Goal: Transaction & Acquisition: Obtain resource

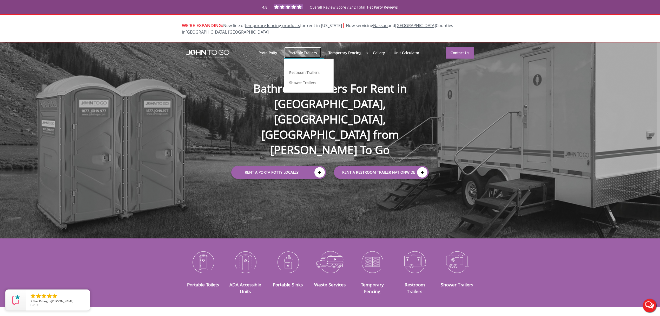
click at [303, 47] on link "Portable Trailers" at bounding box center [302, 52] width 37 height 11
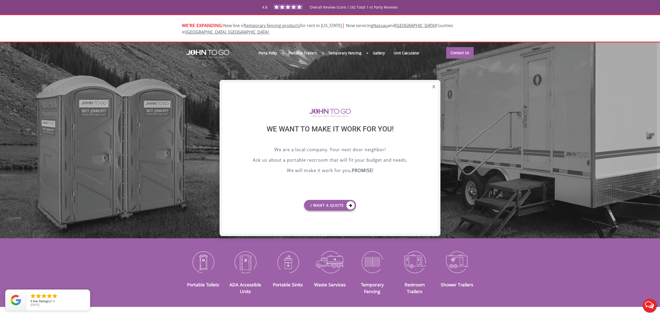
click at [432, 88] on div "X" at bounding box center [434, 86] width 8 height 9
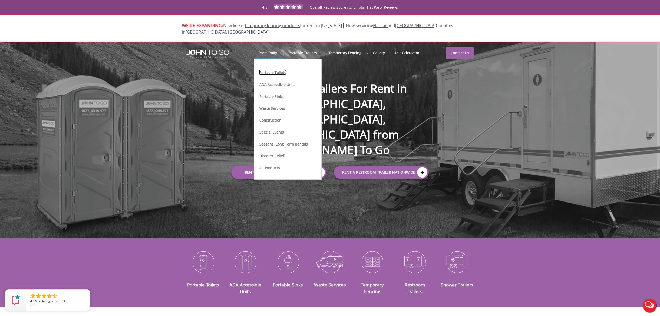
click at [274, 69] on link "Portable Toilets" at bounding box center [273, 71] width 28 height 5
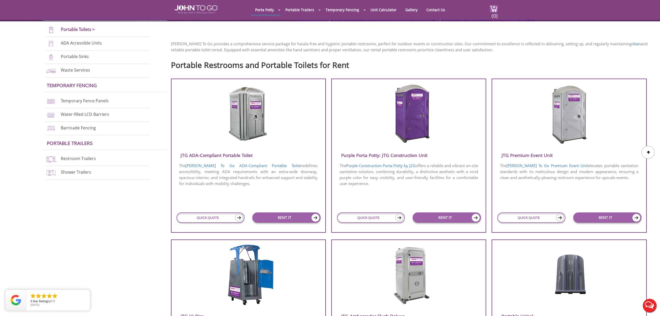
scroll to position [173, 0]
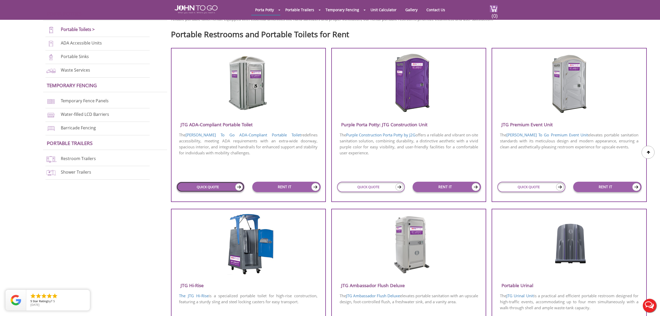
click at [192, 189] on link "QUICK QUOTE" at bounding box center [211, 187] width 68 height 10
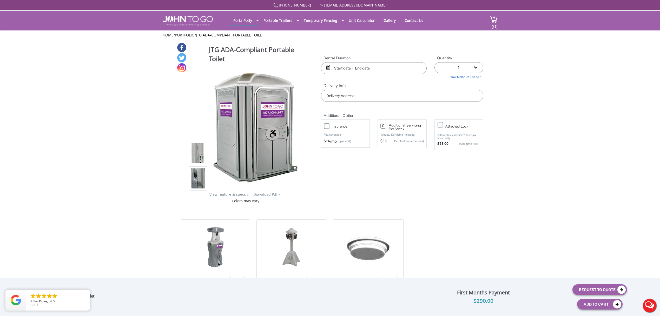
click at [351, 67] on input "text" at bounding box center [374, 68] width 106 height 12
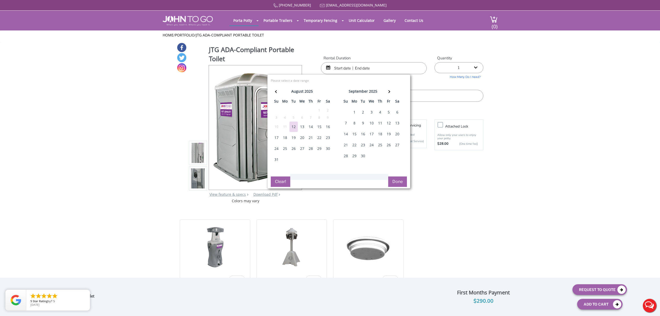
click at [329, 126] on div "16" at bounding box center [328, 126] width 8 height 10
click at [330, 126] on div "16" at bounding box center [328, 126] width 8 height 10
type input "08/16/2025 to 08/16/2025"
click at [392, 179] on button "Done" at bounding box center [397, 181] width 19 height 10
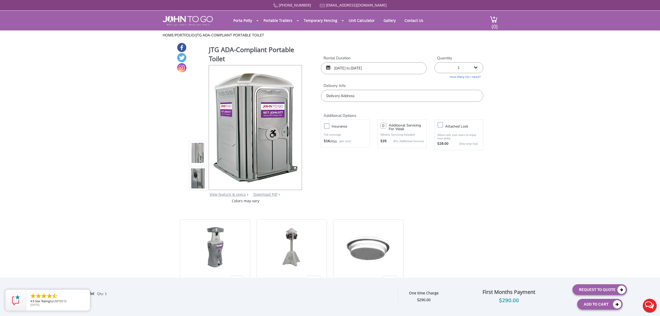
click at [366, 100] on input "text" at bounding box center [402, 96] width 163 height 12
drag, startPoint x: 366, startPoint y: 105, endPoint x: 386, endPoint y: 116, distance: 22.6
type input "Ringwood, NJ 07456, USA"
drag, startPoint x: 598, startPoint y: 289, endPoint x: 599, endPoint y: 282, distance: 7.0
click at [598, 288] on button "Request To Quote" at bounding box center [600, 289] width 55 height 11
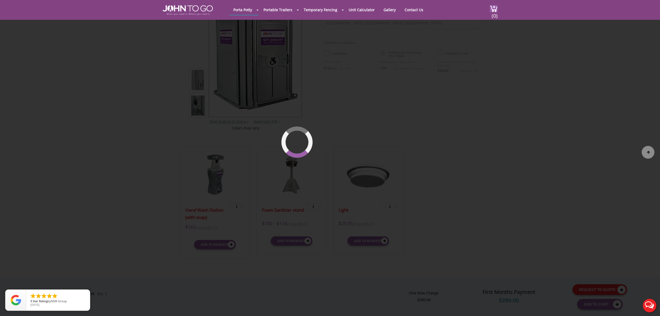
scroll to position [55, 0]
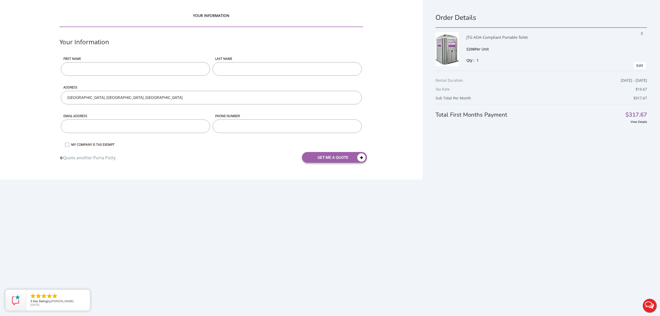
drag, startPoint x: 621, startPoint y: 115, endPoint x: 643, endPoint y: 115, distance: 22.4
click at [643, 115] on div "Order Details JTG ADA-Compliant Portable Toilet $298 Per Unit Qty : 1 X Edit Re…" at bounding box center [542, 166] width 238 height 332
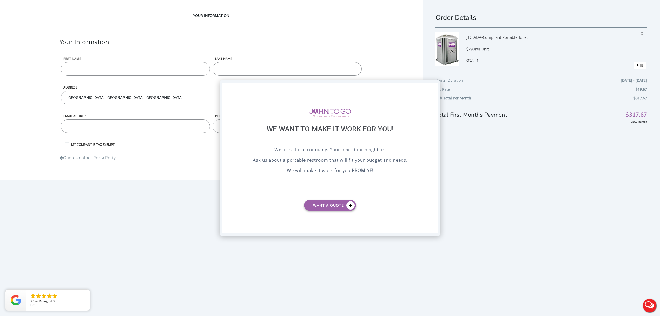
click at [435, 87] on div "X" at bounding box center [434, 86] width 8 height 9
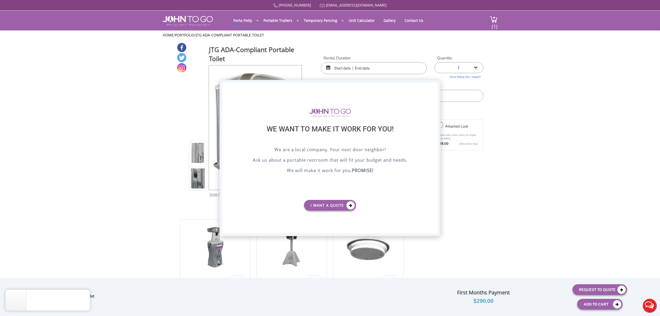
click at [438, 88] on div "X" at bounding box center [434, 86] width 8 height 9
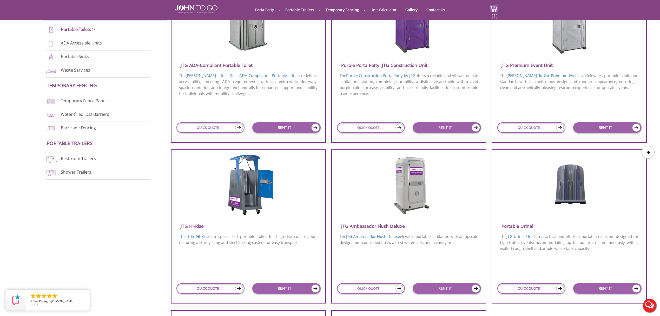
scroll to position [243, 0]
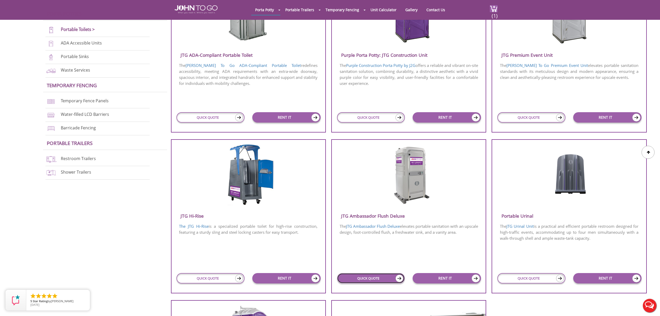
drag, startPoint x: 366, startPoint y: 280, endPoint x: 356, endPoint y: 282, distance: 9.8
click at [366, 280] on link "QUICK QUOTE" at bounding box center [371, 278] width 68 height 10
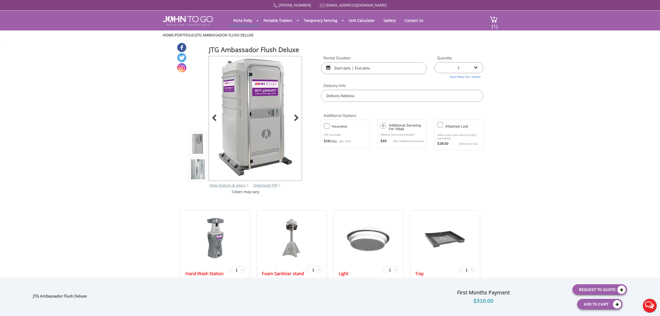
click at [259, 113] on img at bounding box center [255, 117] width 79 height 122
click at [260, 101] on img at bounding box center [255, 117] width 79 height 122
click at [260, 100] on img at bounding box center [255, 117] width 79 height 122
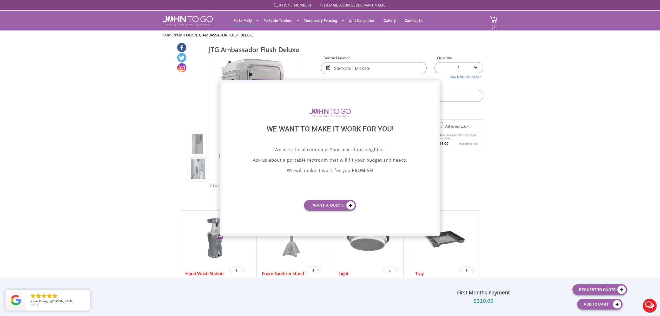
click at [438, 85] on div "X" at bounding box center [434, 86] width 8 height 9
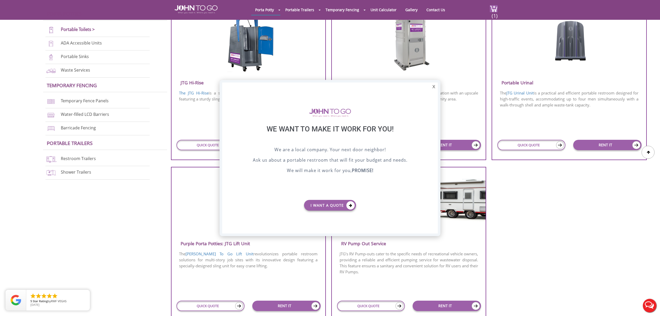
scroll to position [312, 0]
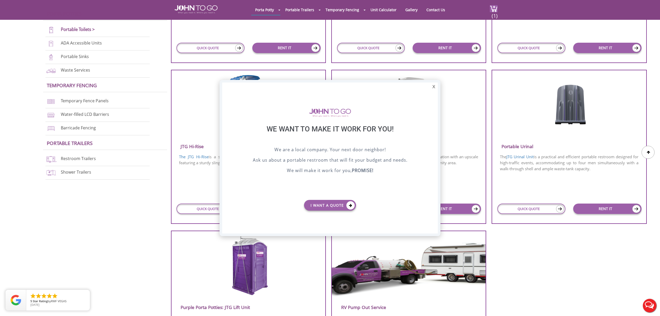
drag, startPoint x: 436, startPoint y: 85, endPoint x: 429, endPoint y: 86, distance: 7.3
click at [435, 86] on div "X" at bounding box center [434, 86] width 8 height 9
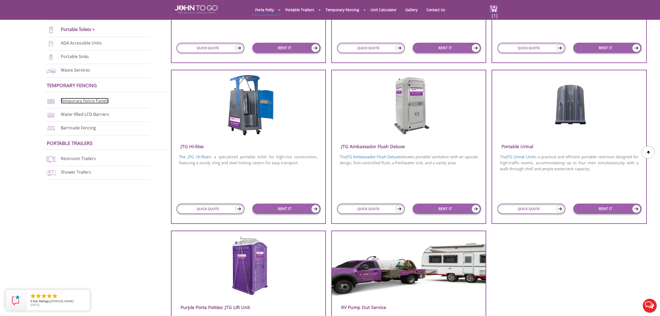
click at [77, 101] on link "Temporary Fence Panels" at bounding box center [85, 101] width 48 height 6
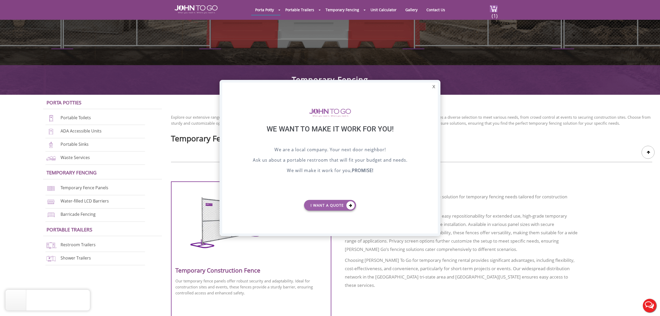
click at [436, 88] on div "X" at bounding box center [434, 86] width 8 height 9
